Goal: Find specific page/section: Find specific page/section

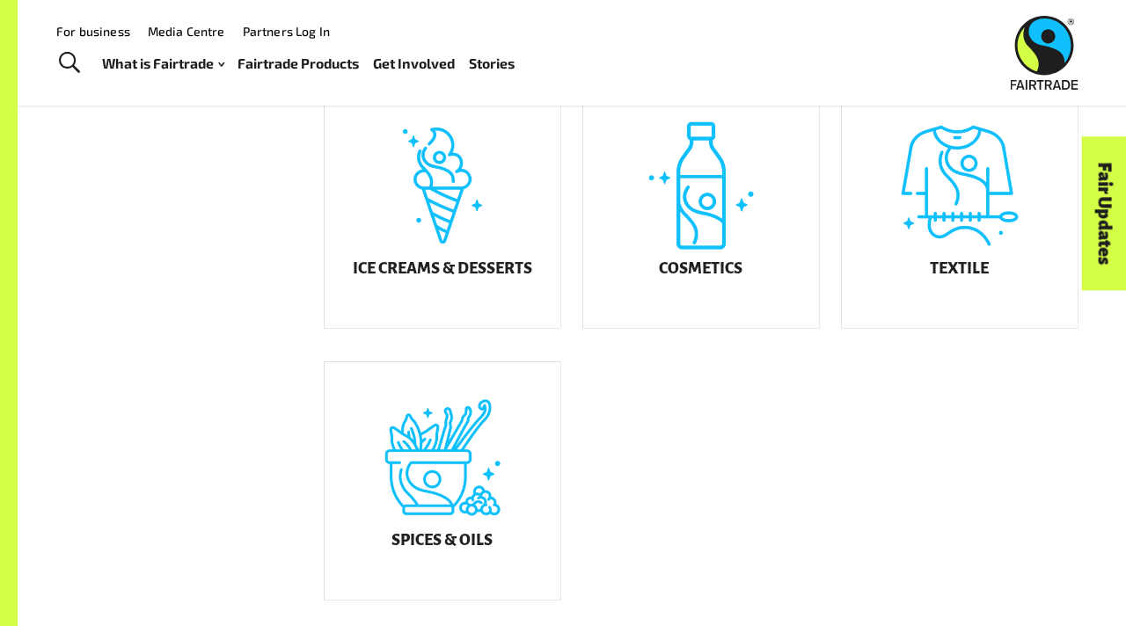
scroll to position [967, 0]
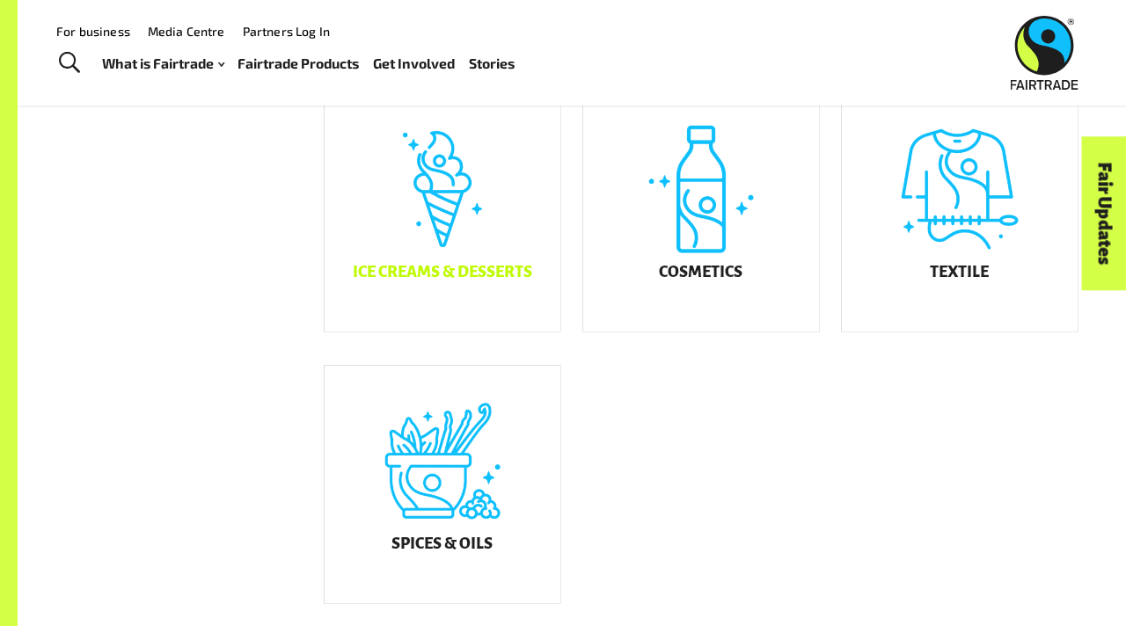
click at [503, 301] on div "Ice Creams & Desserts" at bounding box center [443, 213] width 236 height 238
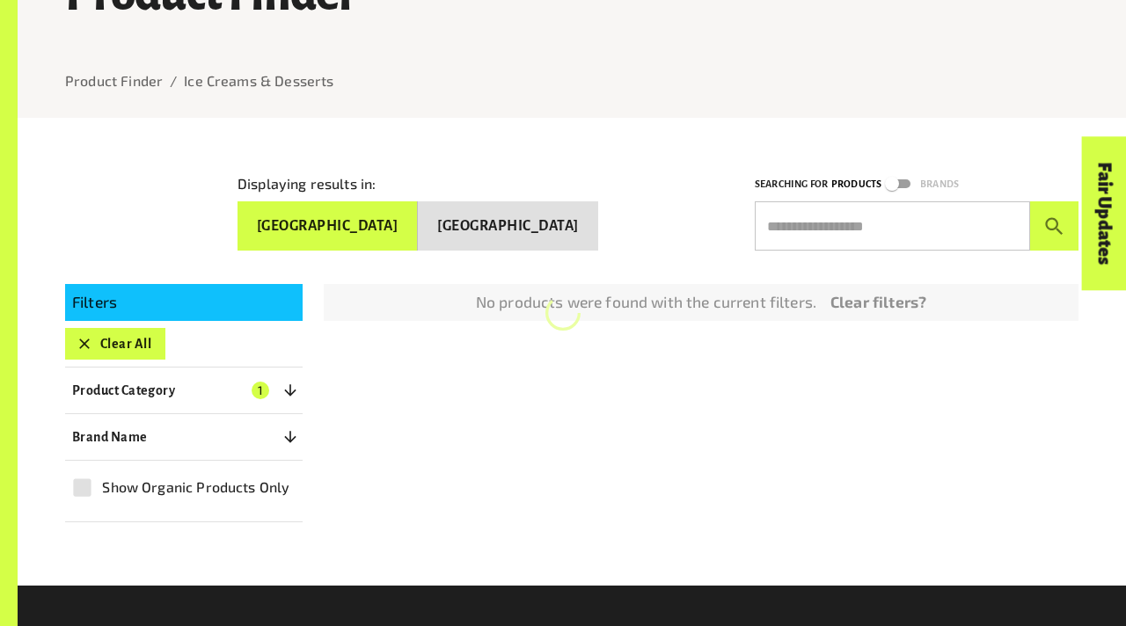
scroll to position [162, 0]
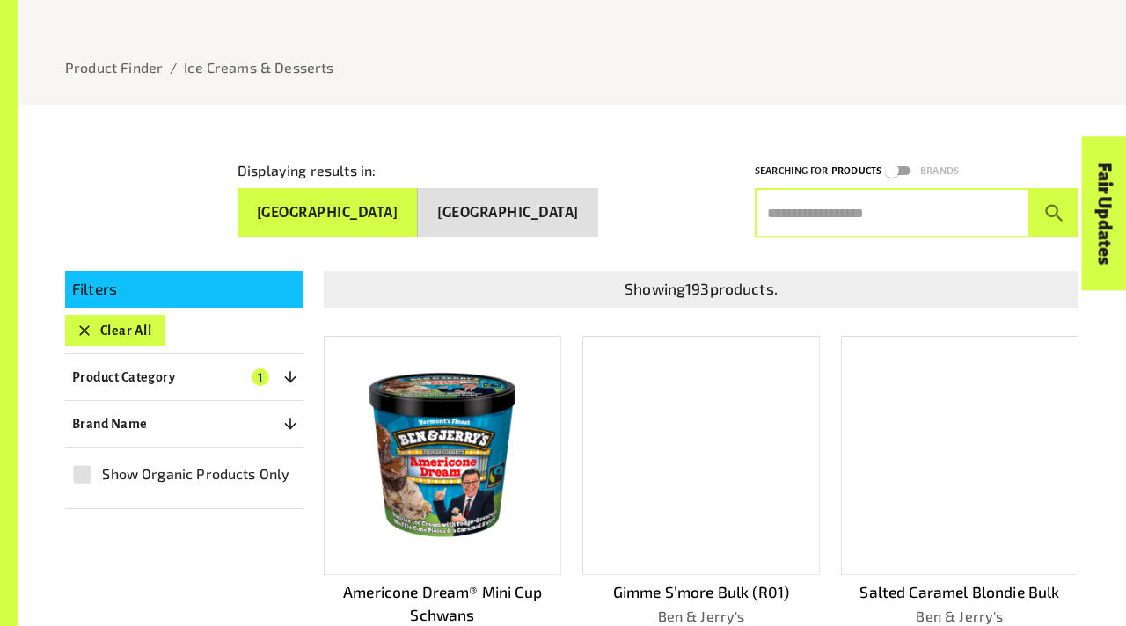
click at [876, 197] on input "text" at bounding box center [892, 212] width 275 height 49
click at [1030, 188] on button "submit" at bounding box center [1054, 212] width 48 height 49
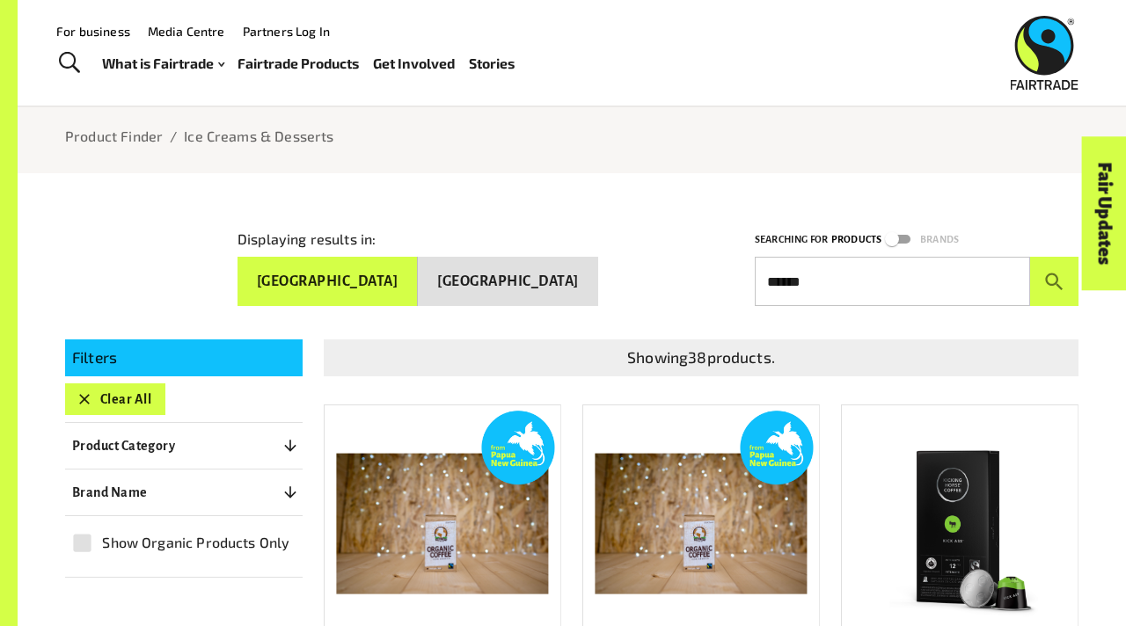
scroll to position [90, 0]
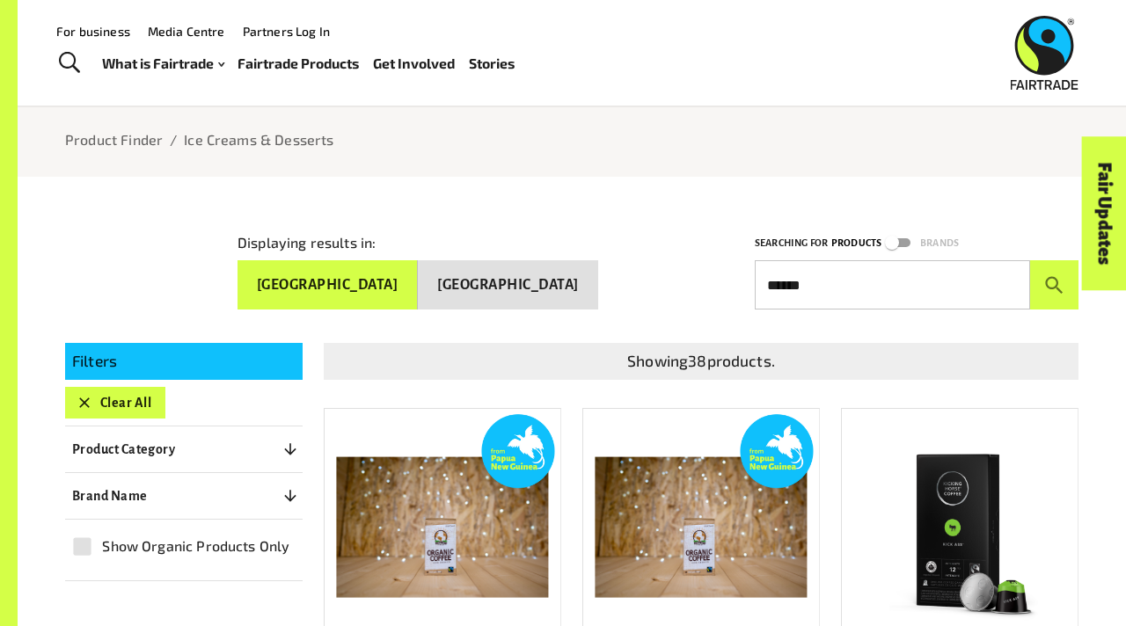
click at [999, 280] on div "Fair Updates" at bounding box center [1005, 268] width 154 height 45
click at [983, 270] on div "Fair Updates" at bounding box center [1005, 268] width 154 height 45
click at [1003, 278] on div "Fair Updates" at bounding box center [1005, 268] width 154 height 45
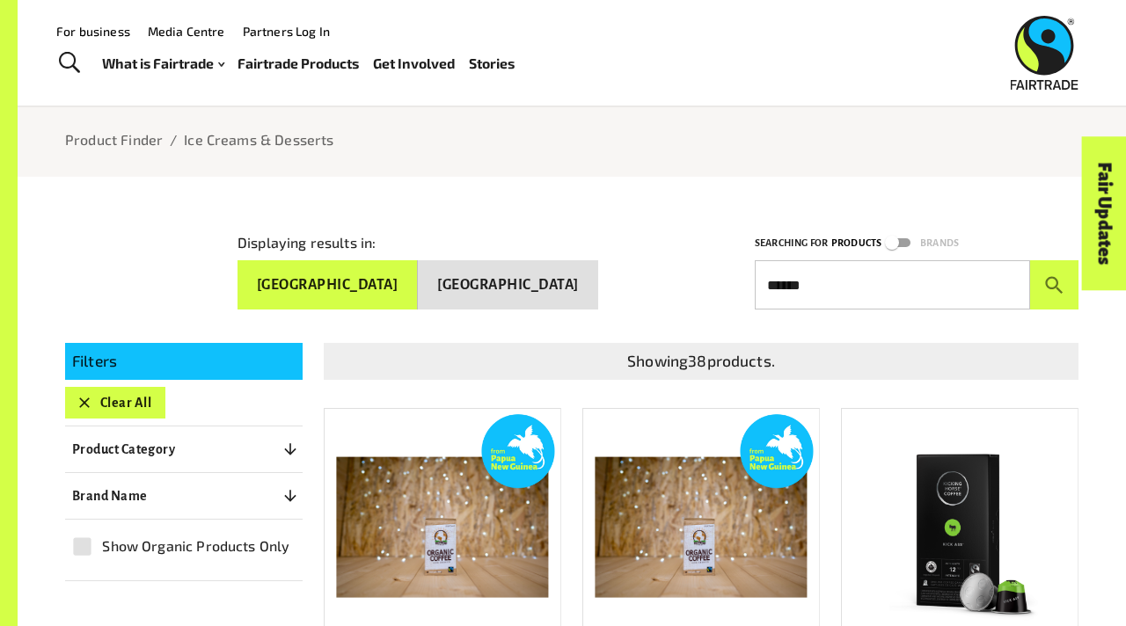
click at [1043, 277] on div "Fair Updates" at bounding box center [1005, 268] width 154 height 45
click at [501, 263] on button "[GEOGRAPHIC_DATA]" at bounding box center [507, 284] width 179 height 49
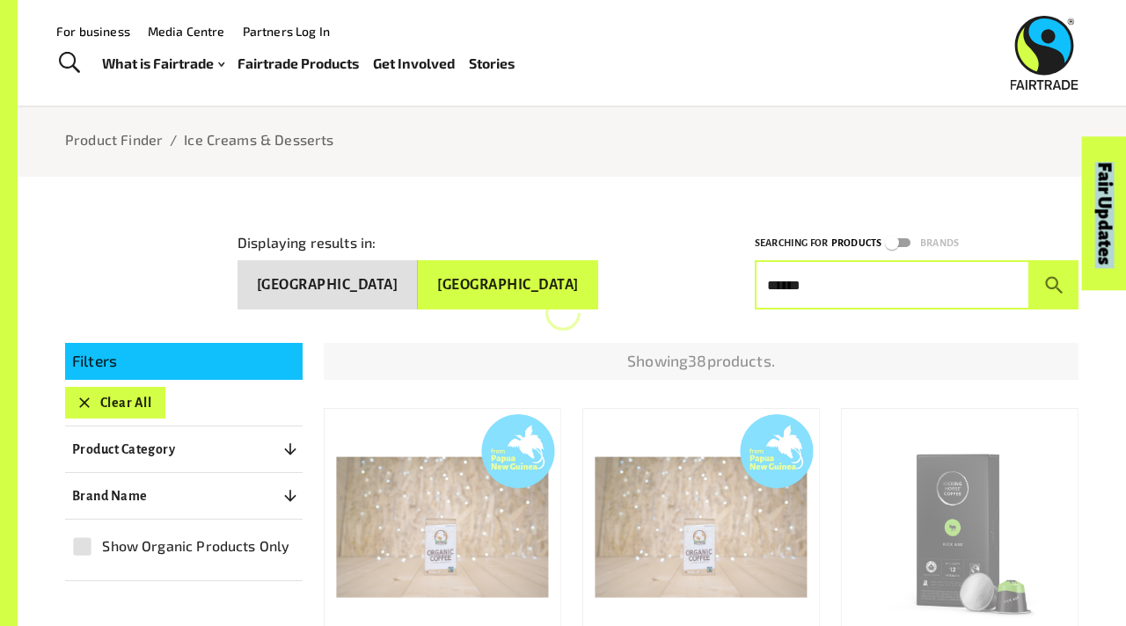
click at [802, 276] on input "******" at bounding box center [892, 284] width 275 height 49
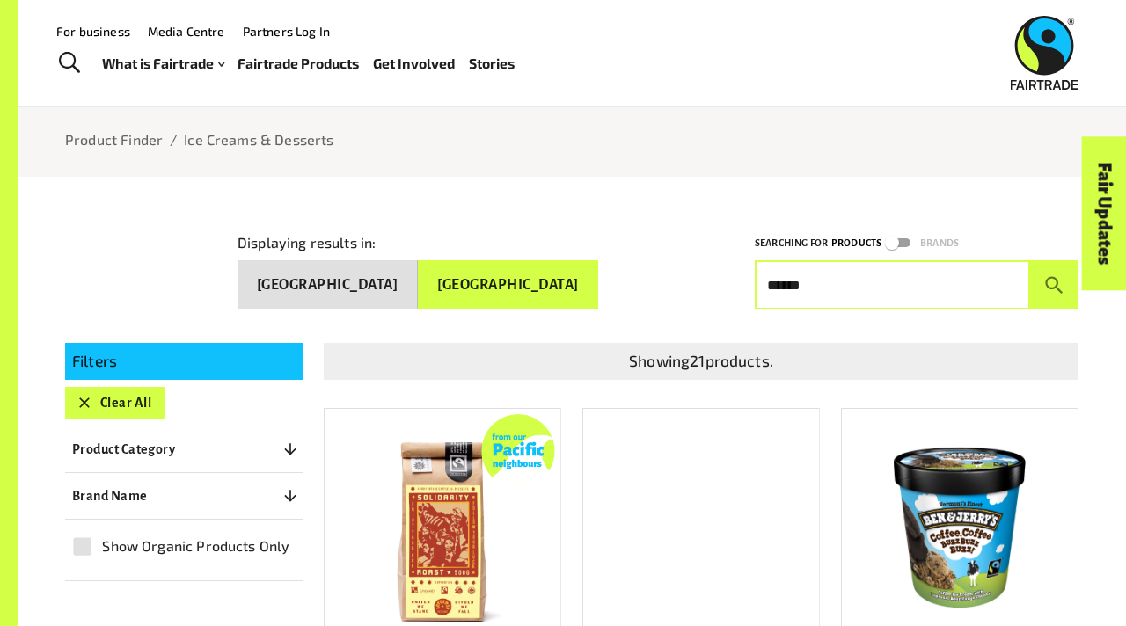
click at [821, 277] on input "******" at bounding box center [892, 284] width 275 height 49
type input "*"
type input "*****"
click at [1030, 260] on button "submit" at bounding box center [1054, 284] width 48 height 49
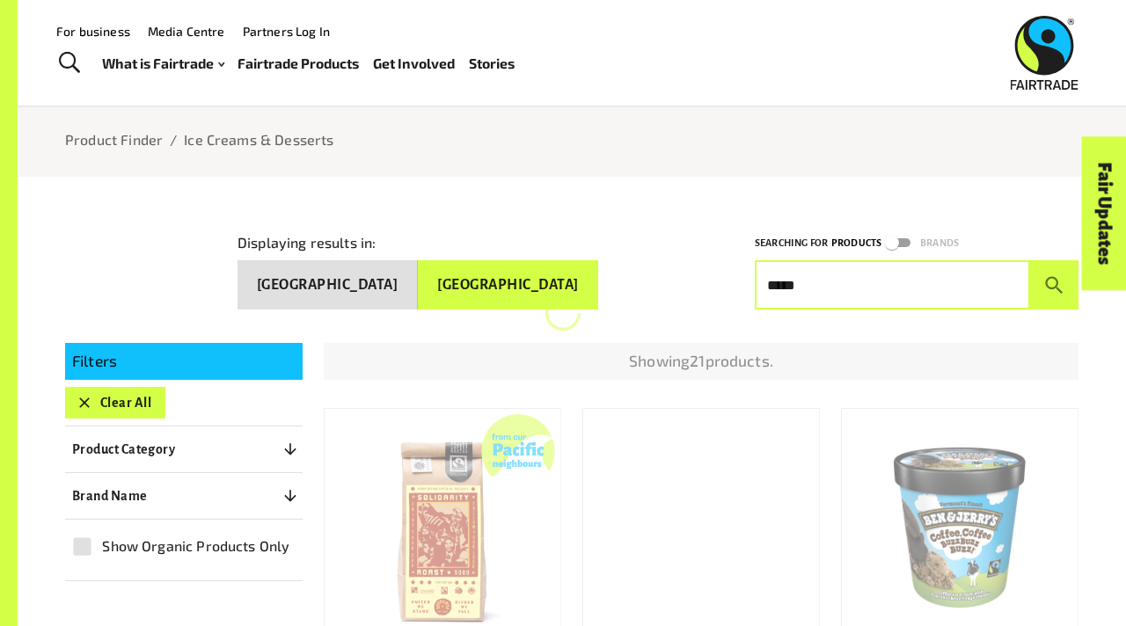
click at [1030, 260] on button "submit" at bounding box center [1054, 284] width 48 height 49
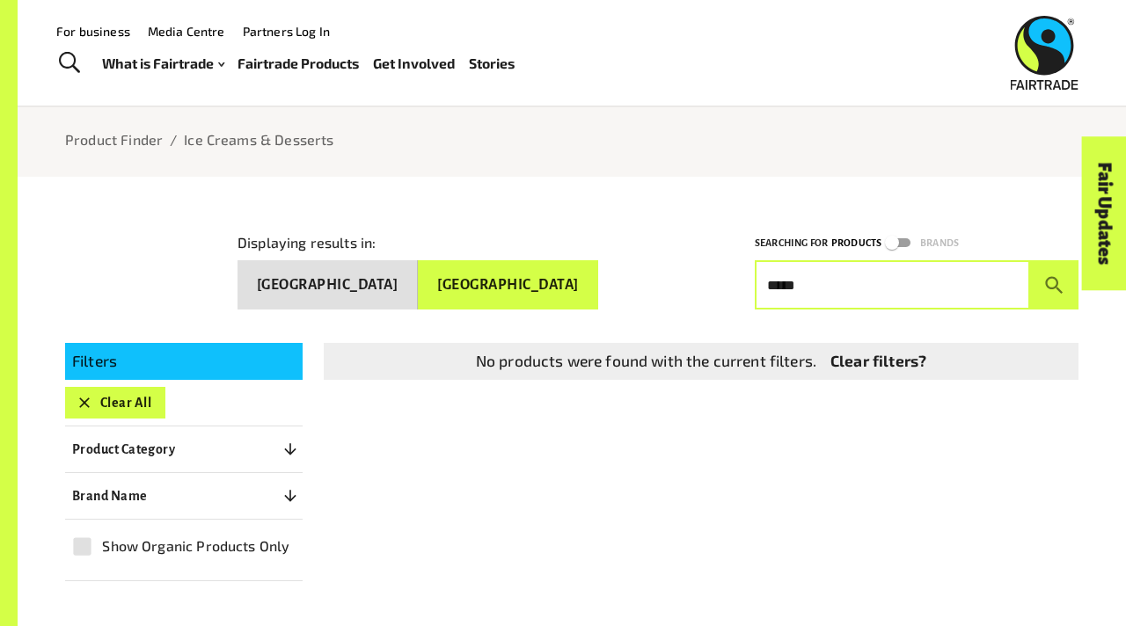
click at [1053, 273] on div "Fair Updates" at bounding box center [1005, 268] width 154 height 45
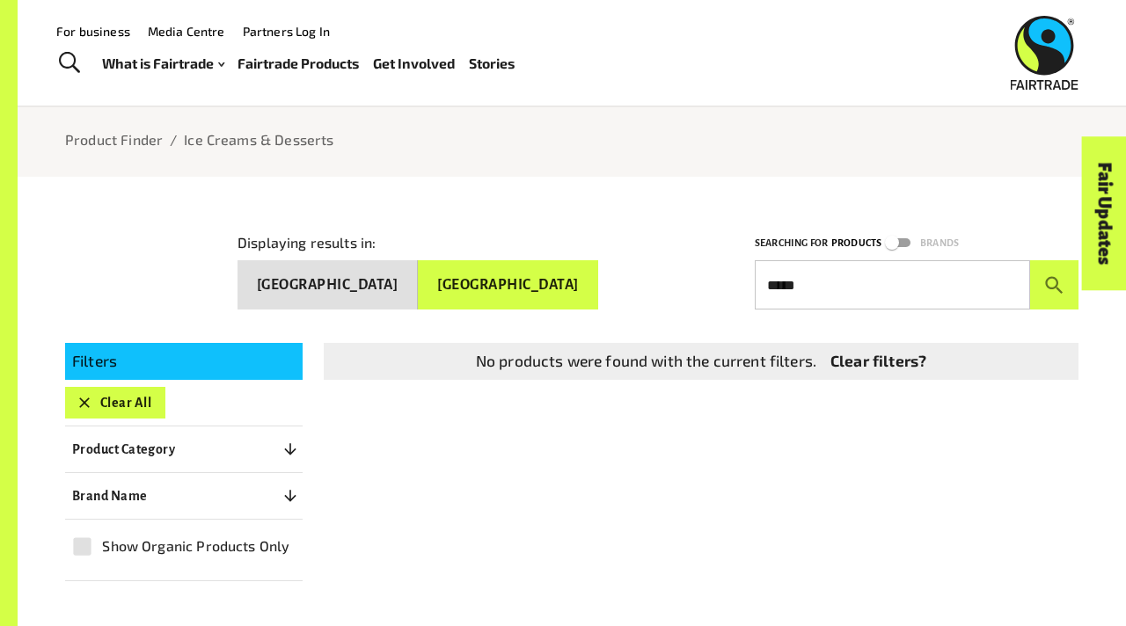
click at [1055, 284] on div "Fair Updates" at bounding box center [1005, 268] width 154 height 45
click at [1005, 350] on div "No products were found with the current filters. Clear filters?" at bounding box center [701, 361] width 741 height 23
click at [418, 284] on button "[GEOGRAPHIC_DATA]" at bounding box center [328, 284] width 180 height 49
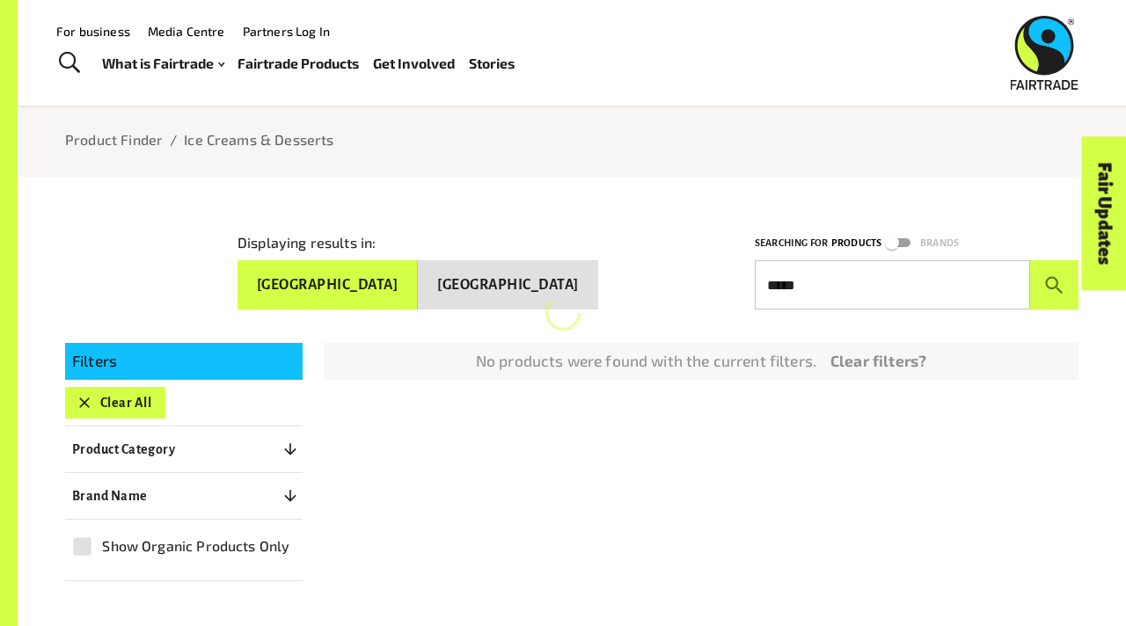
click at [418, 284] on button "[GEOGRAPHIC_DATA]" at bounding box center [328, 284] width 180 height 49
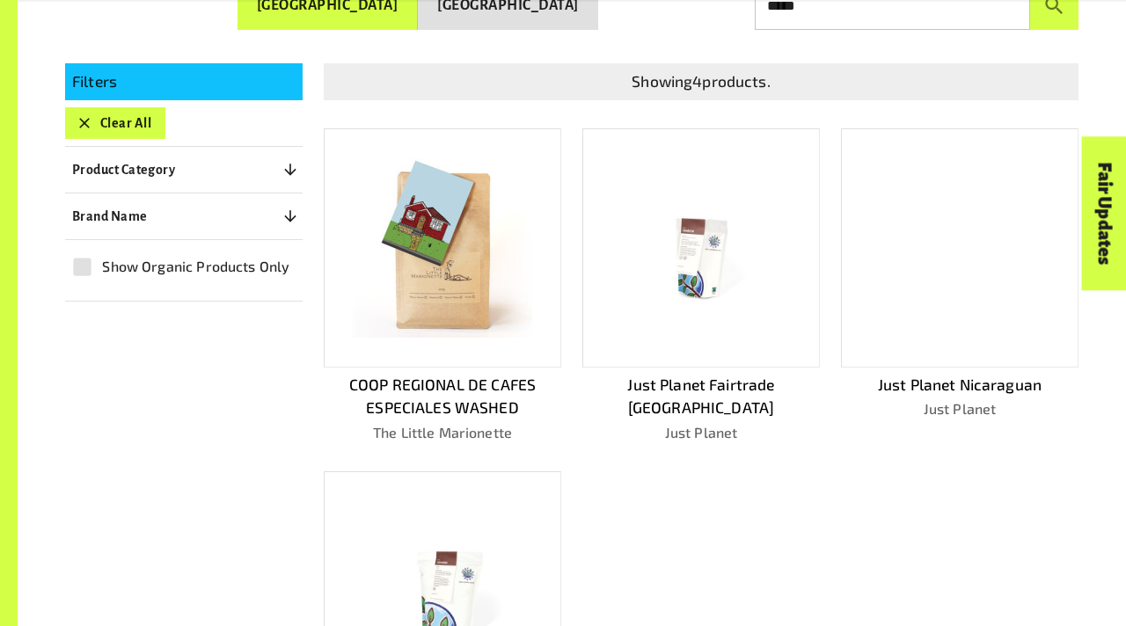
scroll to position [374, 0]
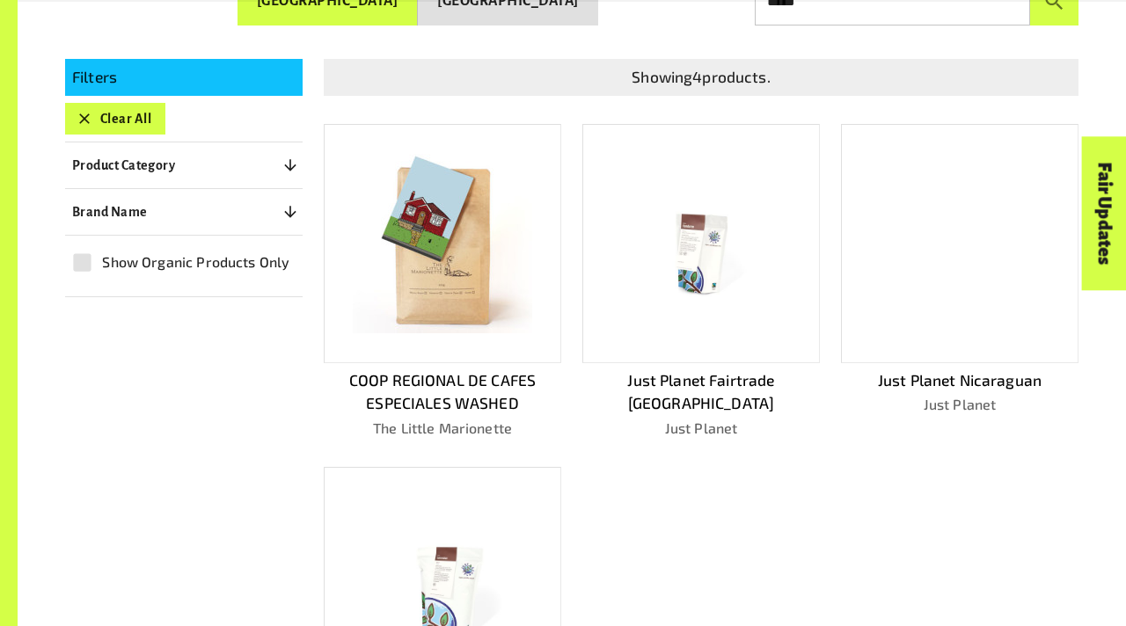
click at [509, 321] on img at bounding box center [442, 243] width 179 height 179
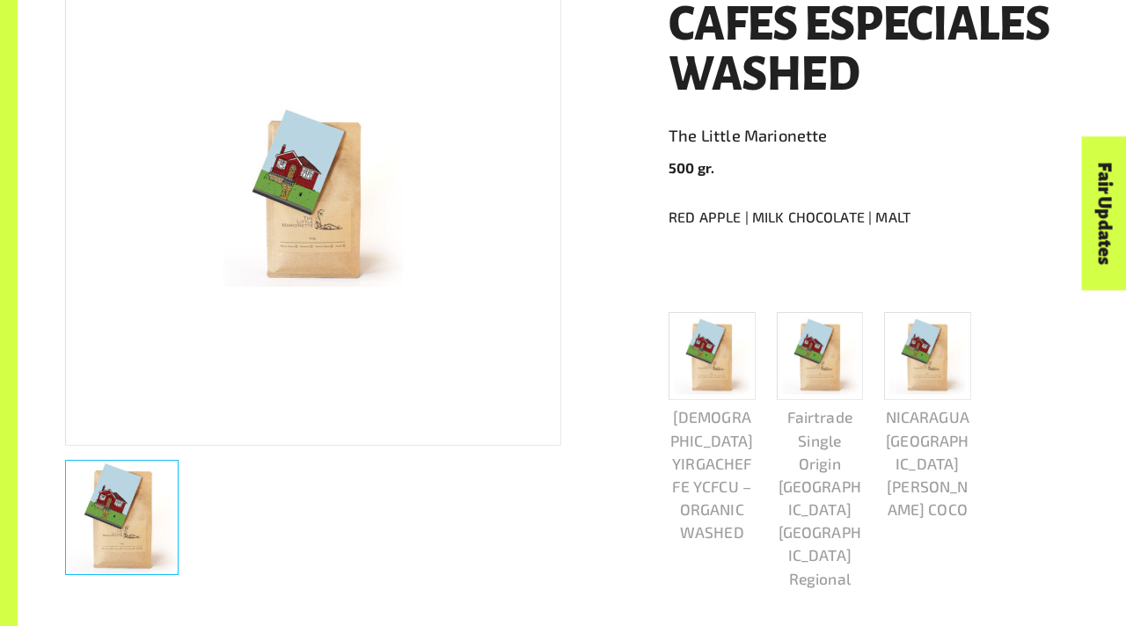
scroll to position [385, 0]
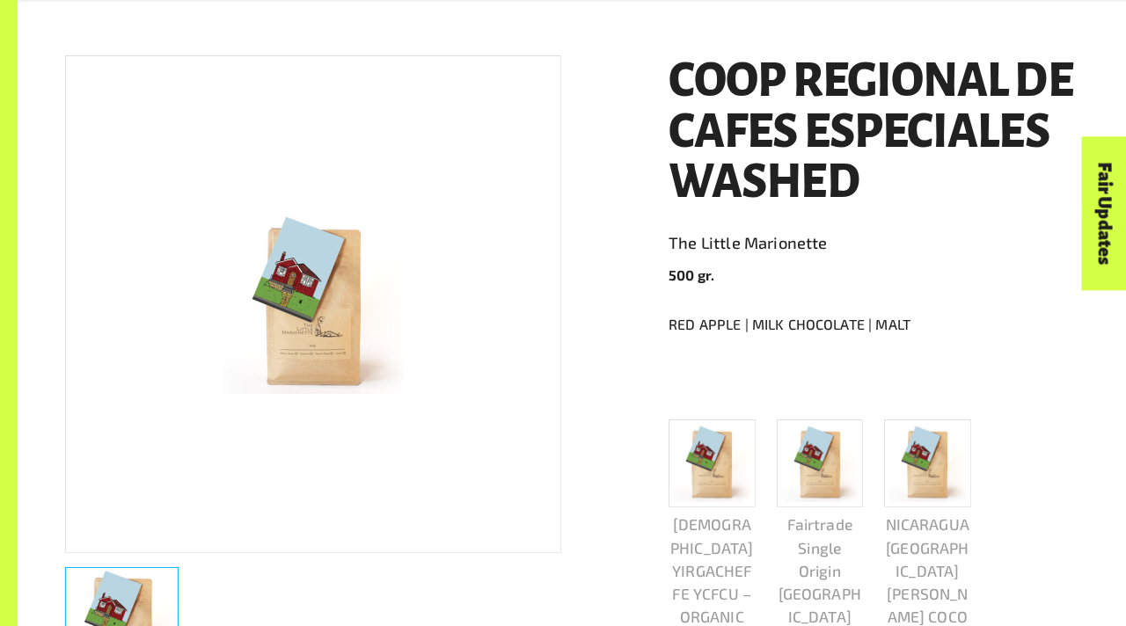
scroll to position [298, 0]
